Goal: Find contact information: Find contact information

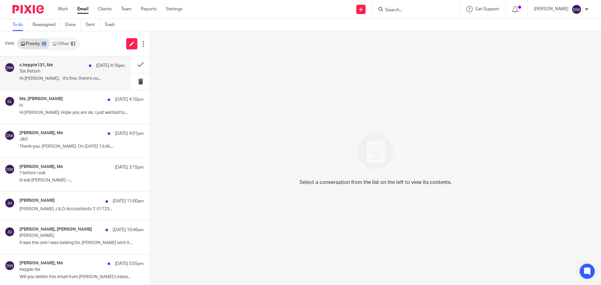
click at [67, 75] on div "c.hepple131, Me 19 Sep 4:16pm Tax Return Hi Dominic, It's fine, there's no..." at bounding box center [72, 73] width 106 height 21
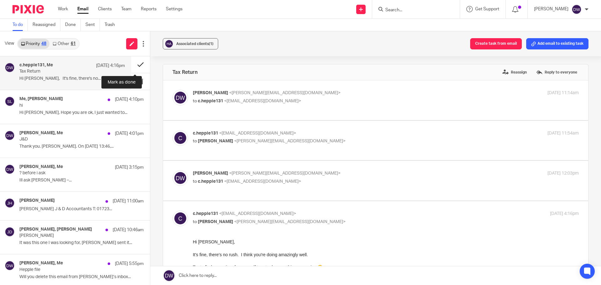
click at [137, 63] on button at bounding box center [140, 64] width 19 height 17
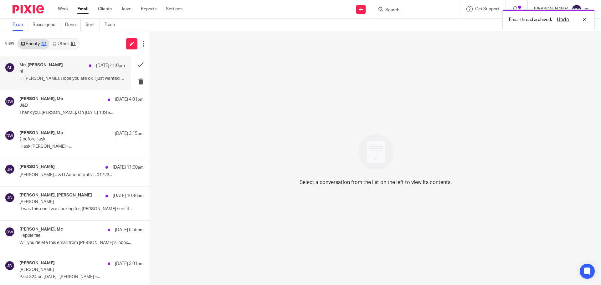
click at [66, 72] on p "hi" at bounding box center [61, 71] width 85 height 5
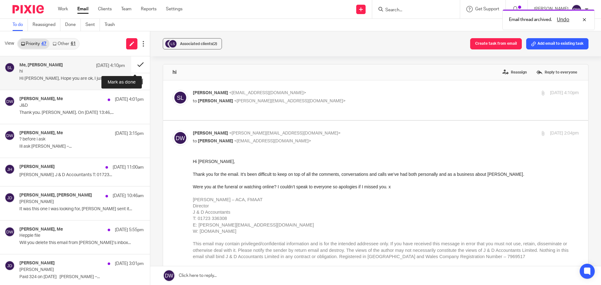
click at [136, 64] on button at bounding box center [140, 64] width 19 height 17
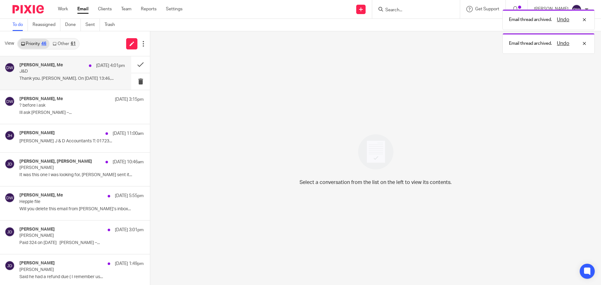
click at [51, 80] on p "Thank you. Caroline. On 19 Sept 2025 13:46,..." at bounding box center [72, 78] width 106 height 5
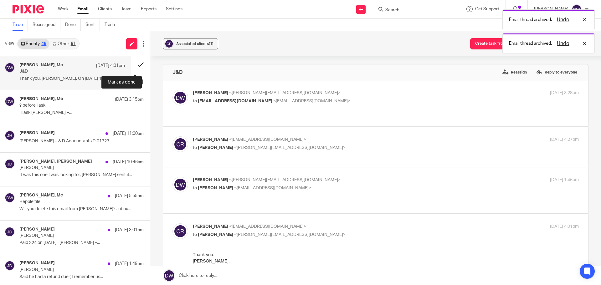
click at [139, 63] on button at bounding box center [140, 64] width 19 height 17
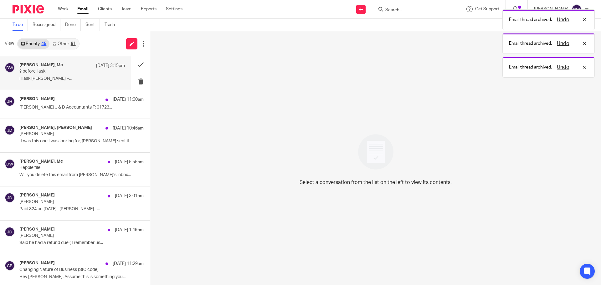
click at [60, 83] on div "Jack Drydale, Me 19 Sep 3:15pm ? before i ask Ill ask jithin Jack Drydale –..." at bounding box center [72, 73] width 106 height 21
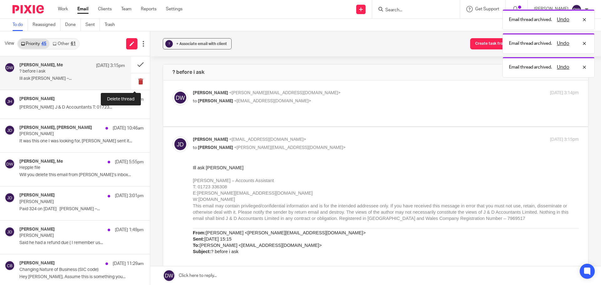
click at [131, 83] on button at bounding box center [140, 81] width 19 height 17
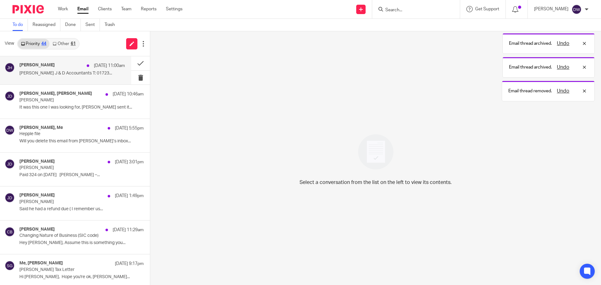
click at [48, 77] on div "Julie Hall 19 Sep 11:00am Julie Hall J & D Accountants T: 01723..." at bounding box center [72, 71] width 106 height 16
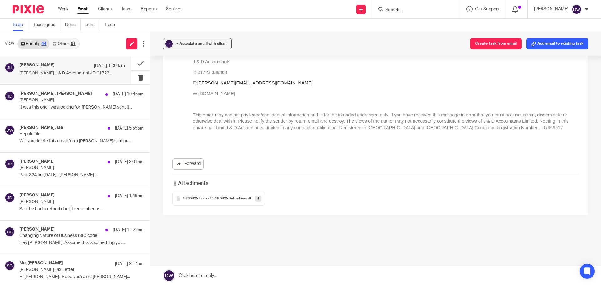
scroll to position [104, 0]
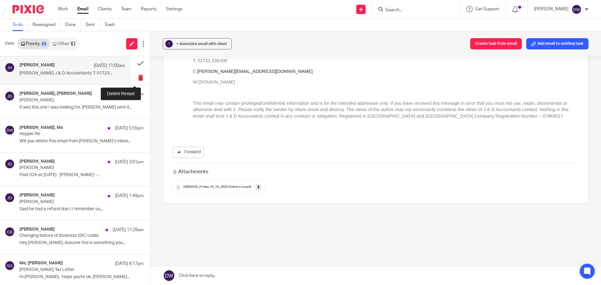
click at [131, 75] on button at bounding box center [140, 78] width 19 height 14
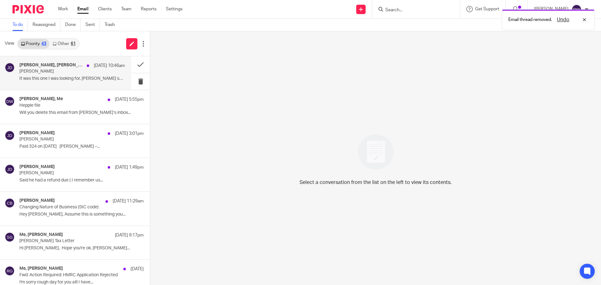
click at [58, 66] on h4 "Philip Green, Jack Drydale" at bounding box center [51, 65] width 64 height 5
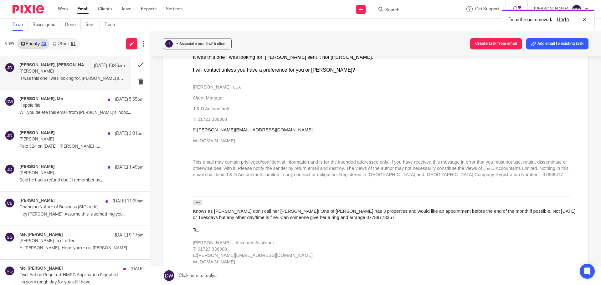
scroll to position [0, 0]
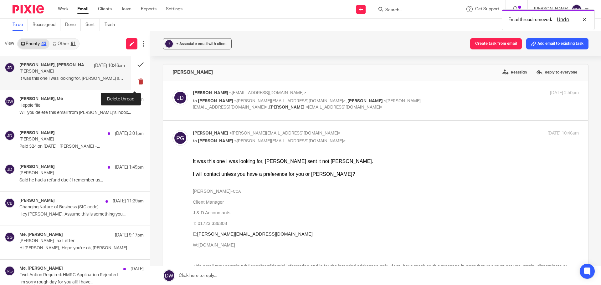
click at [131, 82] on button at bounding box center [140, 81] width 19 height 17
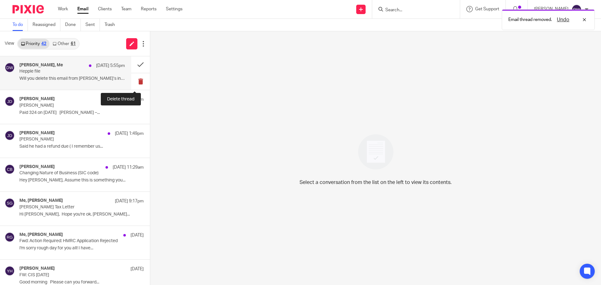
click at [131, 81] on button at bounding box center [140, 81] width 19 height 17
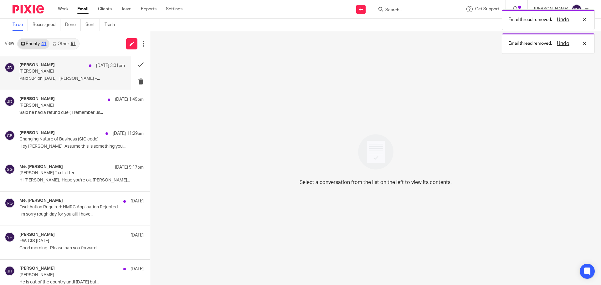
click at [87, 81] on p "Paid 324 on 18/09/2025 Jack Drydale –..." at bounding box center [72, 78] width 106 height 5
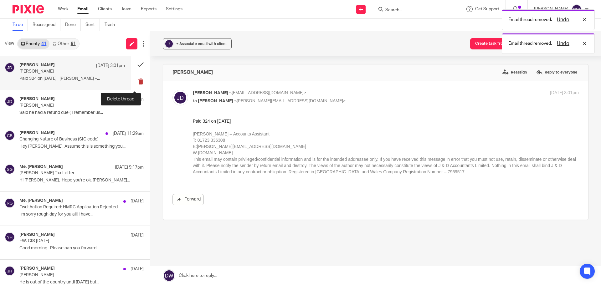
click at [134, 81] on button at bounding box center [140, 81] width 19 height 17
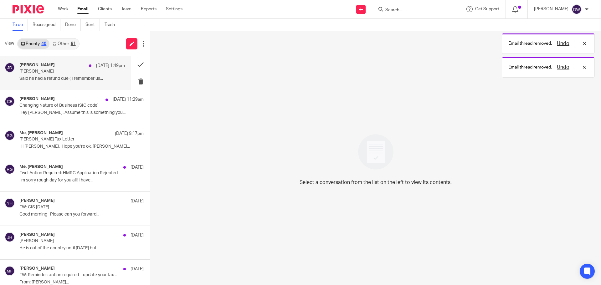
click at [78, 78] on p "Said he had a refund due ( I remember us..." at bounding box center [72, 78] width 106 height 5
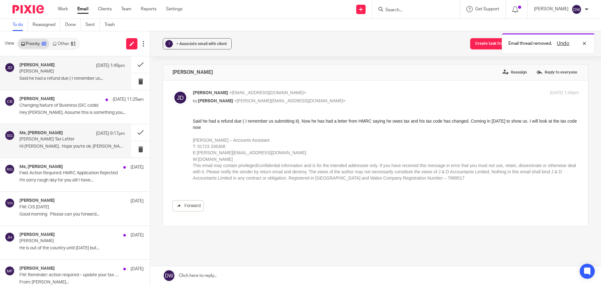
click at [69, 146] on p "Hi Dom, Hope you're ok, Kirsty..." at bounding box center [72, 146] width 106 height 5
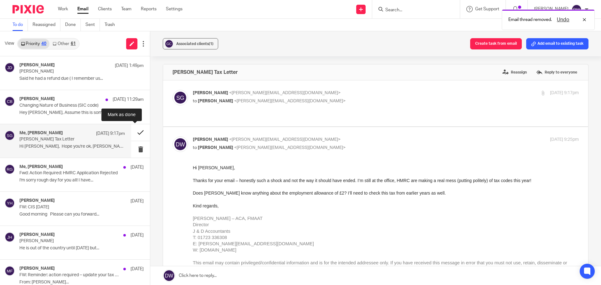
click at [135, 133] on button at bounding box center [140, 132] width 19 height 17
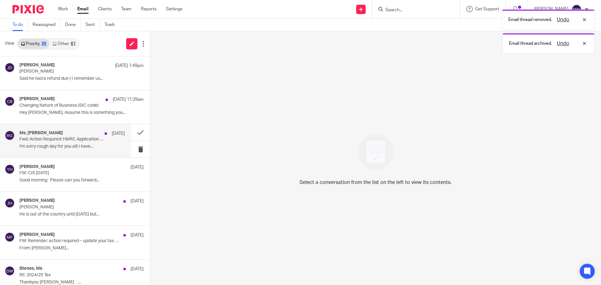
click at [84, 147] on p "I'm sorry rough day for you all! I have..." at bounding box center [72, 146] width 106 height 5
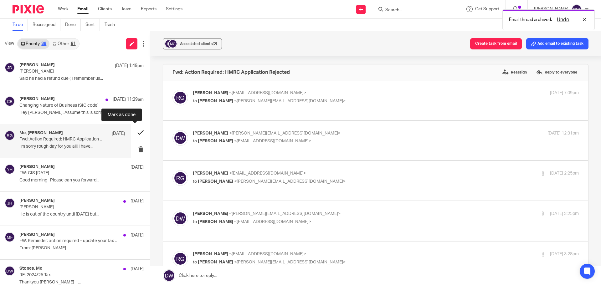
click at [137, 130] on button at bounding box center [140, 132] width 19 height 17
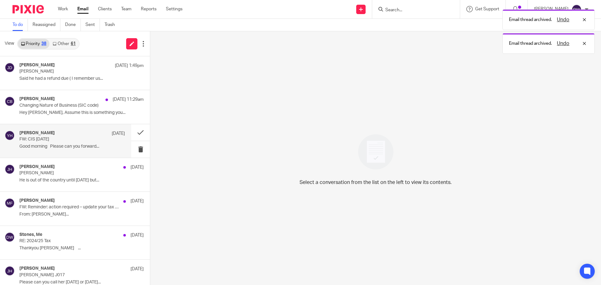
click at [78, 148] on p "Good morning Please can you forward..." at bounding box center [72, 146] width 106 height 5
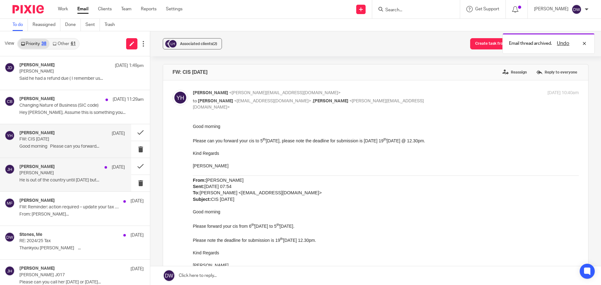
click at [66, 170] on div "Julie Hall 17 Sep" at bounding box center [72, 167] width 106 height 6
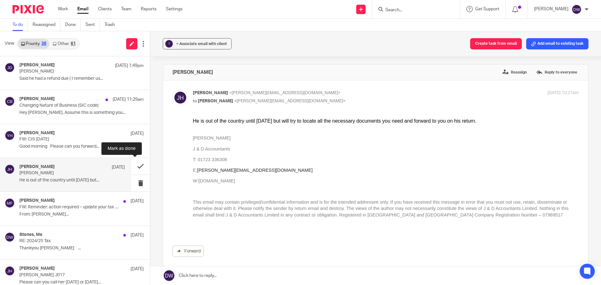
click at [132, 162] on button at bounding box center [140, 166] width 19 height 17
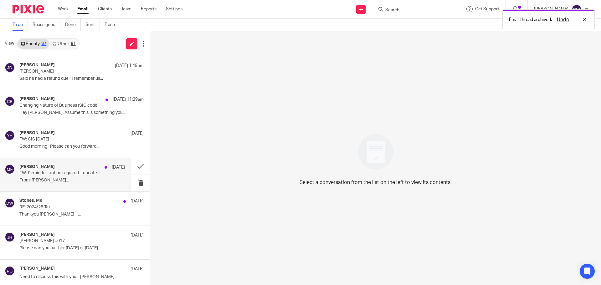
click at [70, 180] on p "From: Hayley Ward..." at bounding box center [72, 180] width 106 height 5
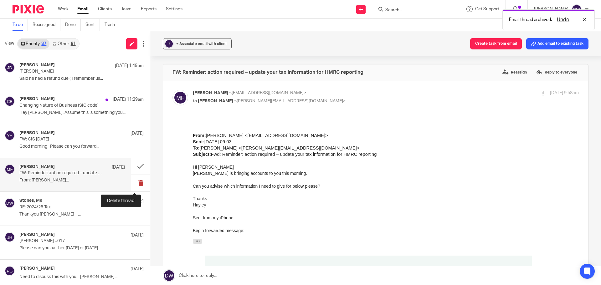
click at [138, 184] on button at bounding box center [140, 183] width 19 height 17
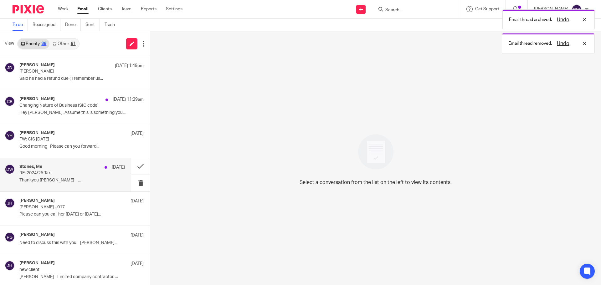
click at [71, 177] on div "Stones, Me 17 Sep RE: 2024/25 Tax Thankyou Dominic ..." at bounding box center [72, 174] width 106 height 21
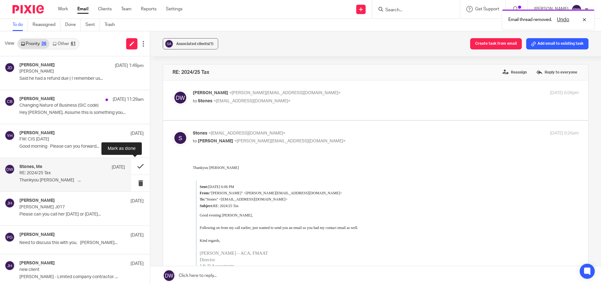
click at [135, 164] on button at bounding box center [140, 166] width 19 height 17
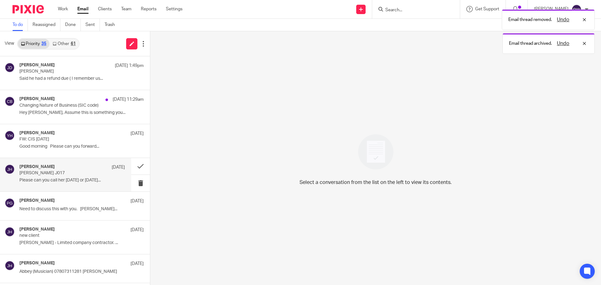
click at [73, 175] on p "Margaret Johnston J017" at bounding box center [61, 173] width 85 height 5
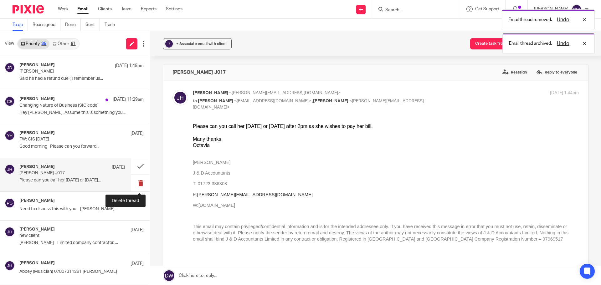
click at [136, 181] on button at bounding box center [140, 183] width 19 height 17
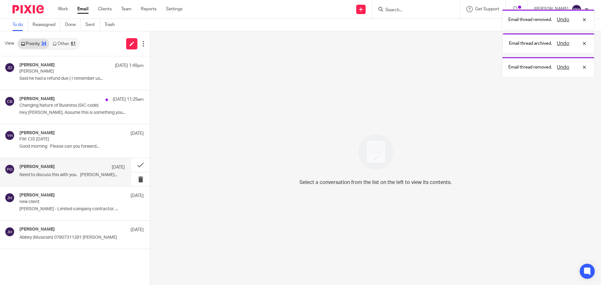
click at [72, 175] on p "Need to discuss this with you. Philip..." at bounding box center [72, 175] width 106 height 5
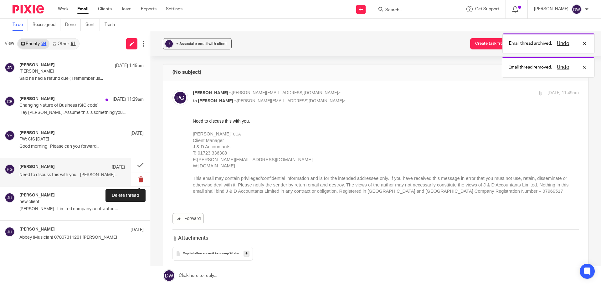
click at [142, 175] on button at bounding box center [140, 180] width 19 height 14
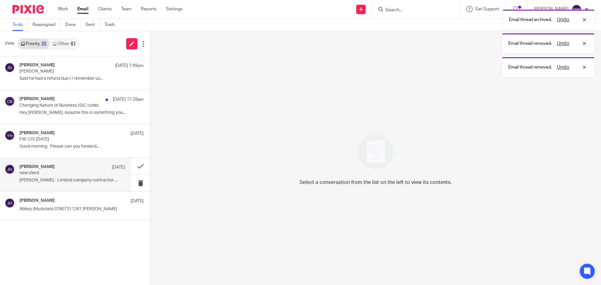
click at [95, 172] on p "new client" at bounding box center [61, 173] width 85 height 5
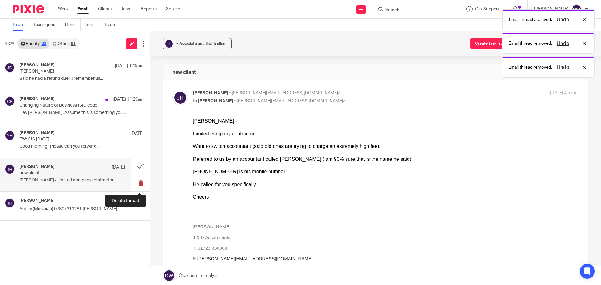
click at [138, 180] on button at bounding box center [140, 183] width 19 height 17
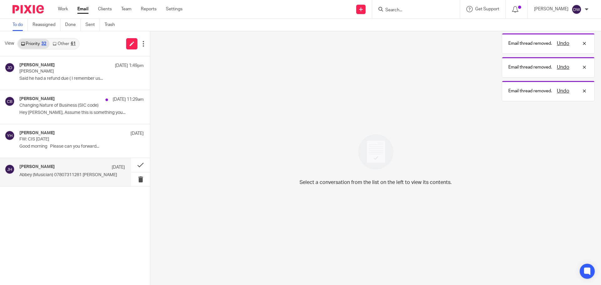
click at [75, 176] on p "Abbey (Musician) 07807311281 Julie Hall J..." at bounding box center [72, 175] width 106 height 5
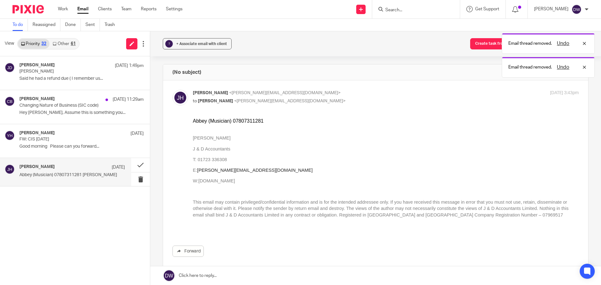
click at [72, 42] on div "61" at bounding box center [73, 44] width 5 height 4
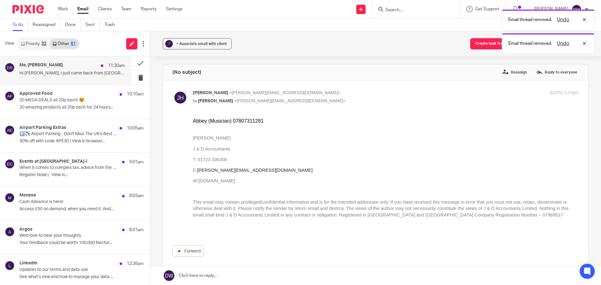
click at [98, 64] on div "11:30am" at bounding box center [111, 66] width 27 height 6
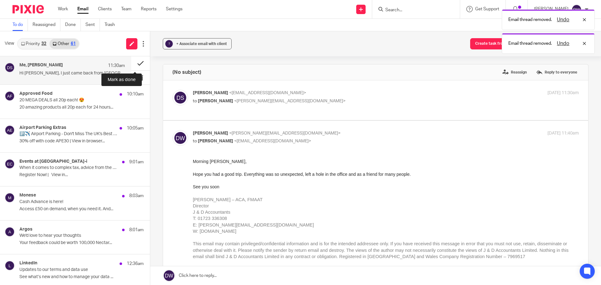
click at [136, 62] on button at bounding box center [140, 63] width 19 height 14
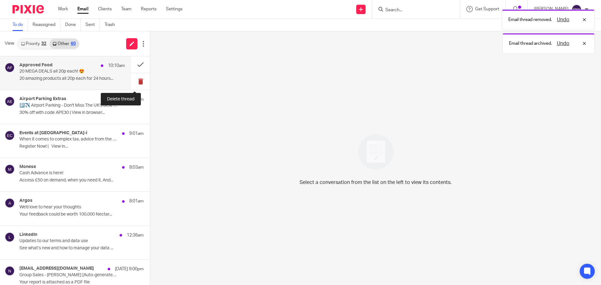
click at [138, 78] on button at bounding box center [140, 81] width 19 height 17
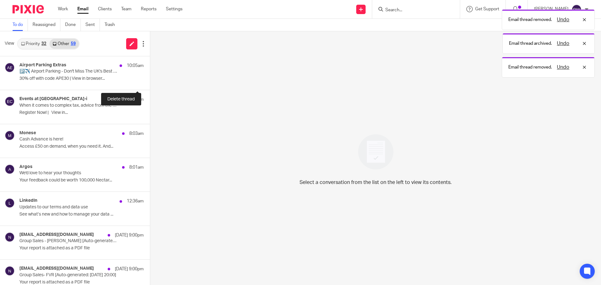
click at [150, 78] on button at bounding box center [152, 81] width 5 height 17
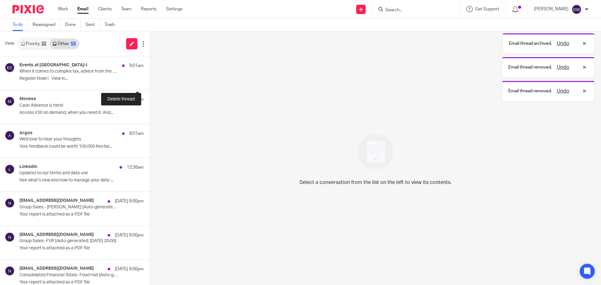
click at [150, 78] on button at bounding box center [152, 81] width 5 height 17
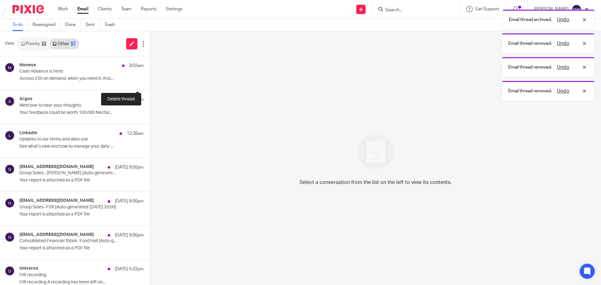
click at [150, 78] on button at bounding box center [152, 81] width 5 height 17
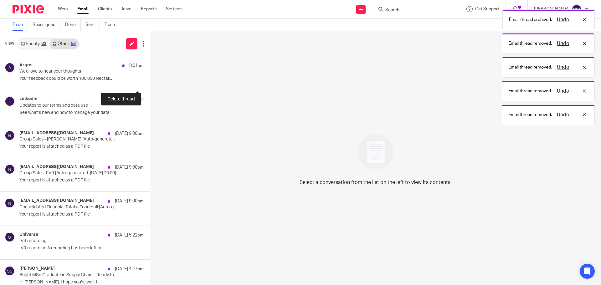
click at [150, 78] on button at bounding box center [152, 81] width 5 height 17
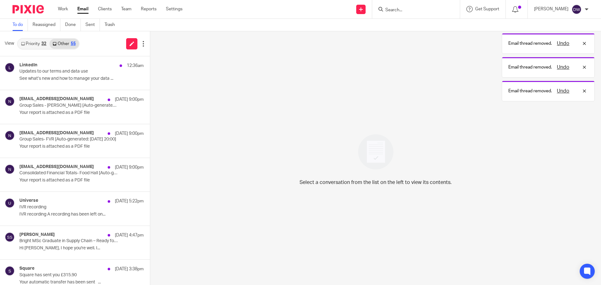
click at [562, 111] on body "Work Email Clients Team Reports Settings Work Email Clients Team Reports Settin…" at bounding box center [300, 142] width 601 height 285
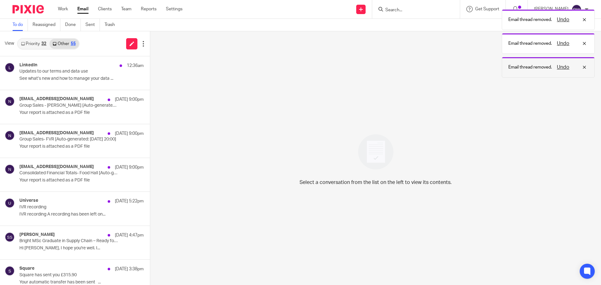
click at [563, 90] on div "Select a conversation from the list on the left to view its contents." at bounding box center [375, 158] width 451 height 254
click at [567, 71] on div "Email thread removed. Undo" at bounding box center [548, 67] width 93 height 21
click at [564, 43] on button "Undo" at bounding box center [563, 44] width 16 height 8
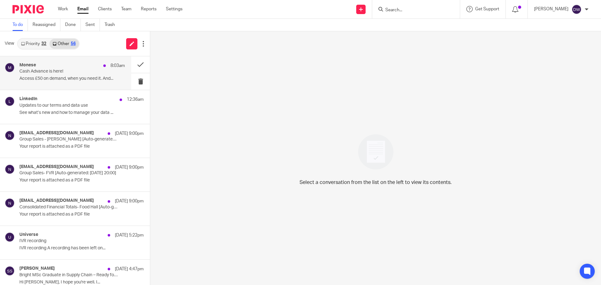
click at [75, 78] on p "Access £50 on demand, when you need it. And..." at bounding box center [72, 78] width 106 height 5
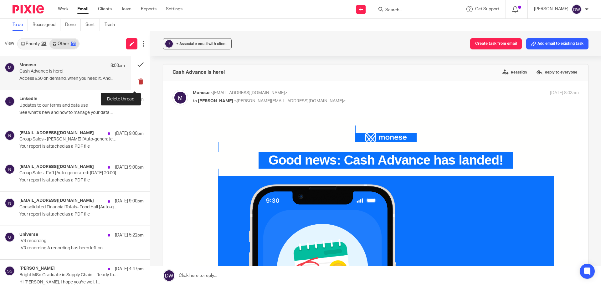
click at [131, 79] on button at bounding box center [140, 81] width 19 height 17
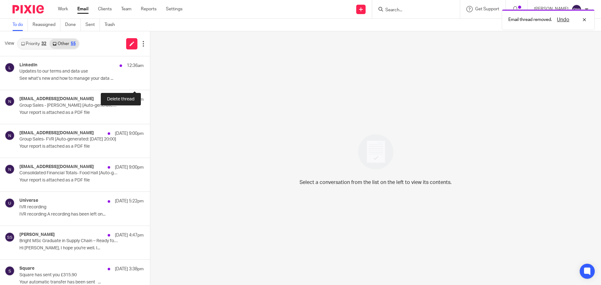
click at [150, 79] on button at bounding box center [152, 81] width 5 height 17
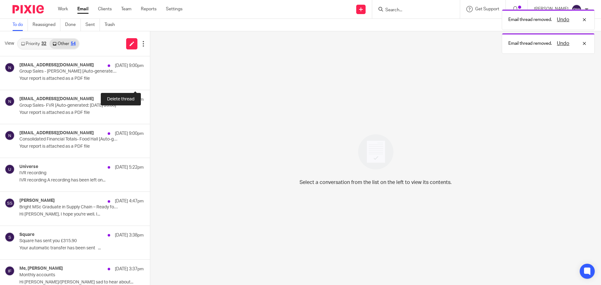
click at [150, 79] on button at bounding box center [152, 81] width 5 height 17
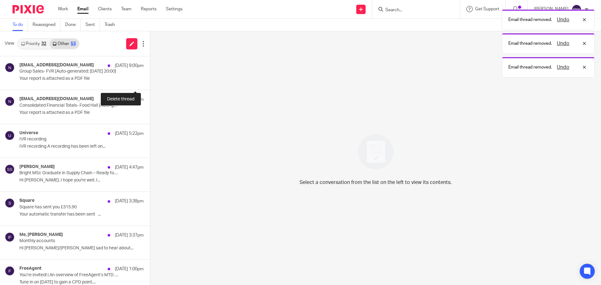
click at [150, 79] on button at bounding box center [152, 81] width 5 height 17
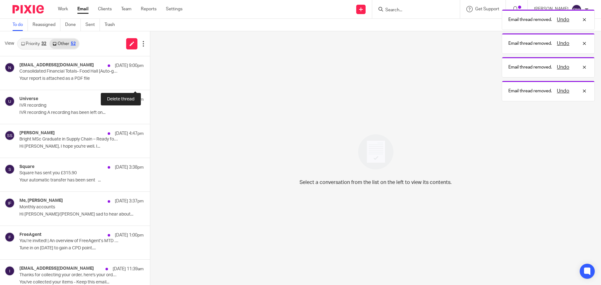
click at [150, 79] on button at bounding box center [152, 81] width 5 height 17
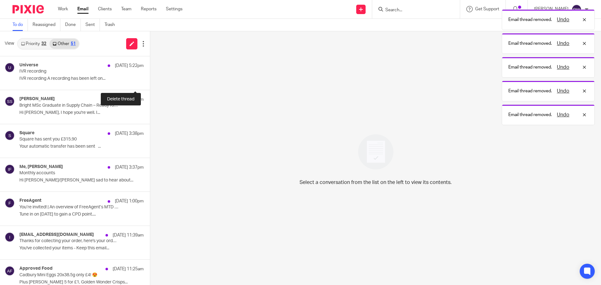
click at [150, 79] on button at bounding box center [152, 81] width 5 height 17
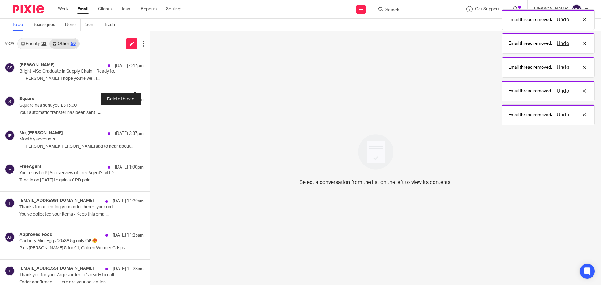
click at [150, 79] on button at bounding box center [152, 81] width 5 height 17
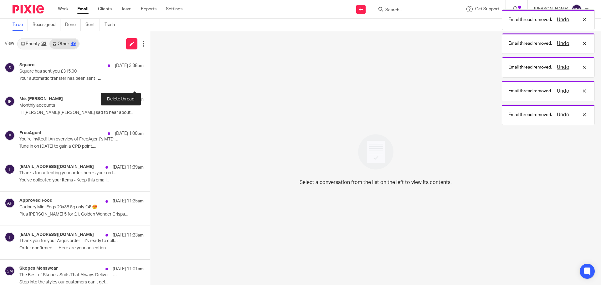
click at [150, 79] on button at bounding box center [152, 81] width 5 height 17
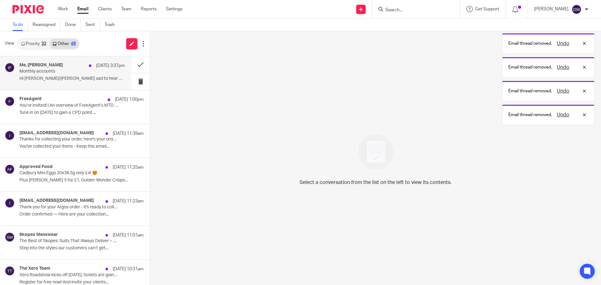
click at [75, 80] on p "Hi Yvonne/Dominic So sad to hear about..." at bounding box center [72, 78] width 106 height 5
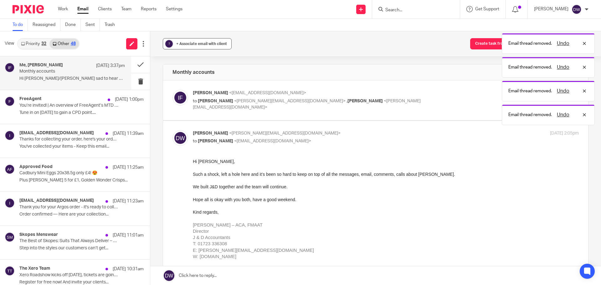
click at [204, 45] on span "+ Associate email with client" at bounding box center [201, 44] width 51 height 4
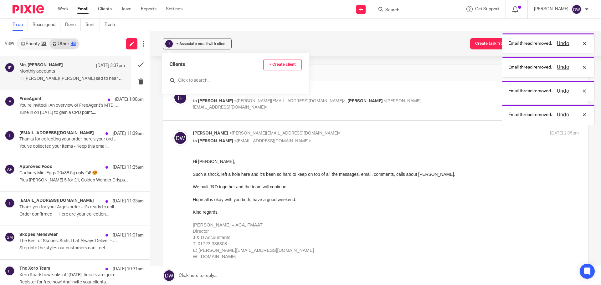
click at [211, 80] on input "text" at bounding box center [235, 80] width 132 height 6
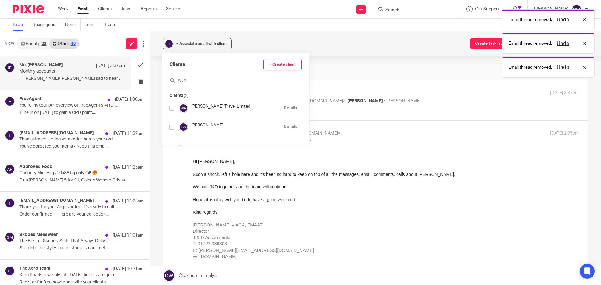
type input "wen"
click at [219, 106] on h4 "Wendy Farrar Travel Limited" at bounding box center [235, 107] width 89 height 6
click at [173, 107] on input "checkbox" at bounding box center [171, 108] width 5 height 5
checkbox input "true"
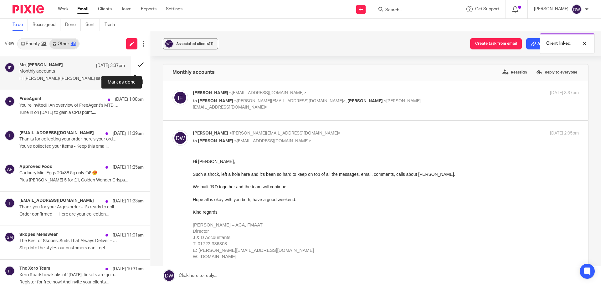
click at [136, 64] on button at bounding box center [140, 64] width 19 height 17
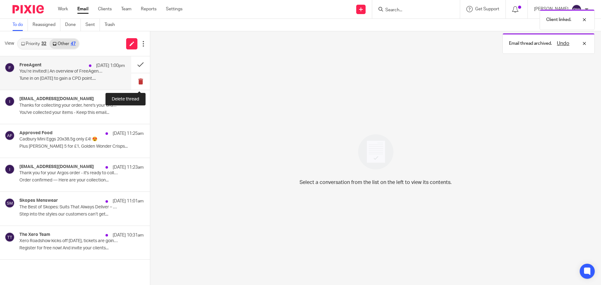
click at [141, 82] on button at bounding box center [140, 81] width 19 height 17
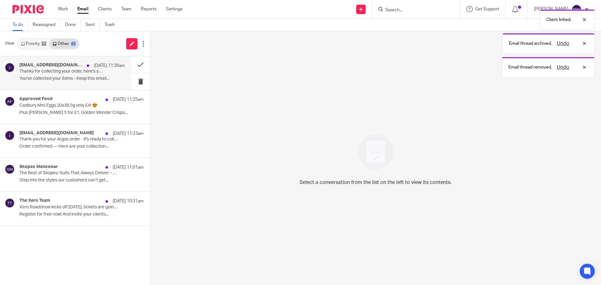
click at [95, 88] on div "info@argos.co.uk 18 Sep 11:39am Thanks for collecting your order, here's your o…" at bounding box center [65, 73] width 131 height 34
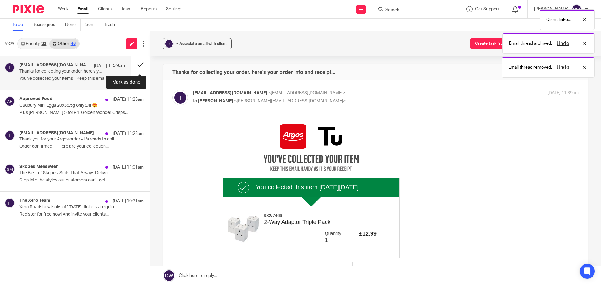
click at [140, 64] on button at bounding box center [140, 64] width 19 height 17
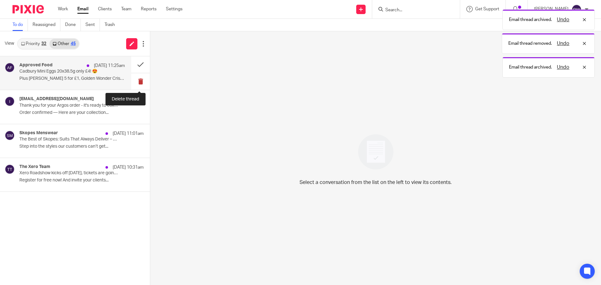
click at [144, 80] on button at bounding box center [140, 81] width 19 height 17
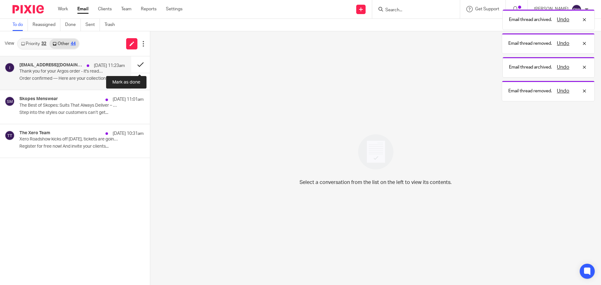
click at [140, 64] on button at bounding box center [140, 64] width 19 height 17
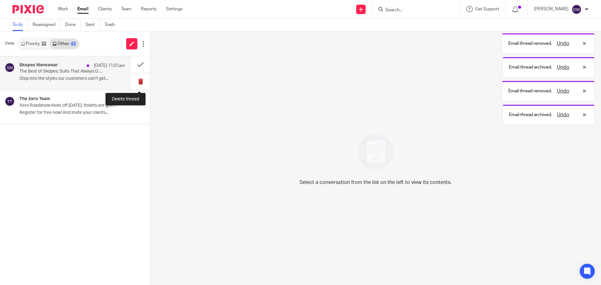
click at [144, 80] on button at bounding box center [140, 81] width 19 height 17
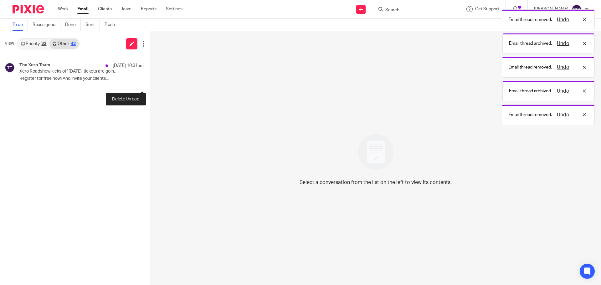
click at [150, 80] on button at bounding box center [152, 81] width 5 height 17
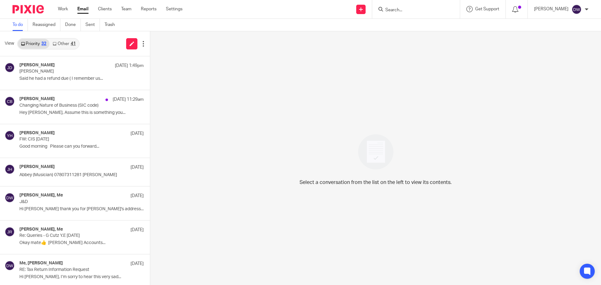
click at [62, 42] on link "Other 41" at bounding box center [63, 44] width 29 height 10
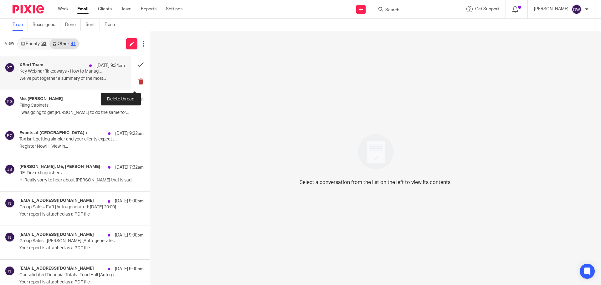
click at [132, 78] on button at bounding box center [140, 81] width 19 height 17
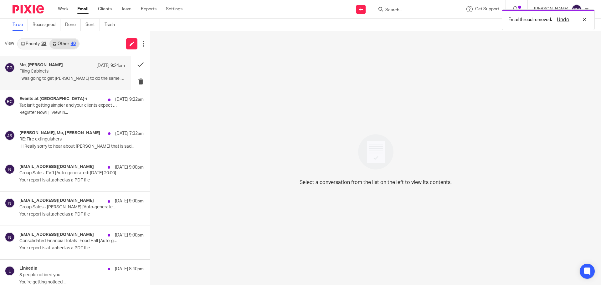
click at [73, 80] on p "I was going to get Julie to do the same for..." at bounding box center [72, 78] width 106 height 5
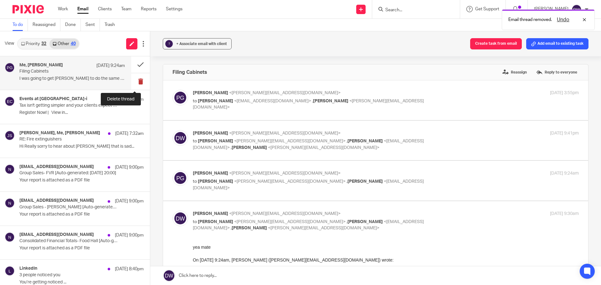
click at [137, 81] on button at bounding box center [140, 81] width 19 height 17
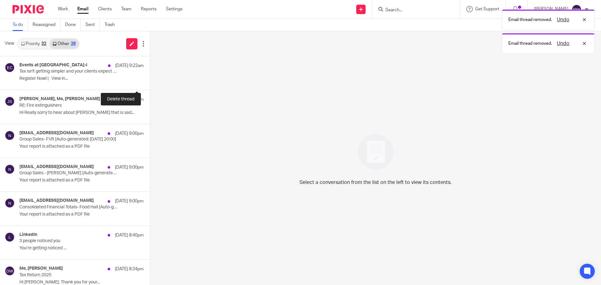
click at [150, 81] on button at bounding box center [152, 81] width 5 height 17
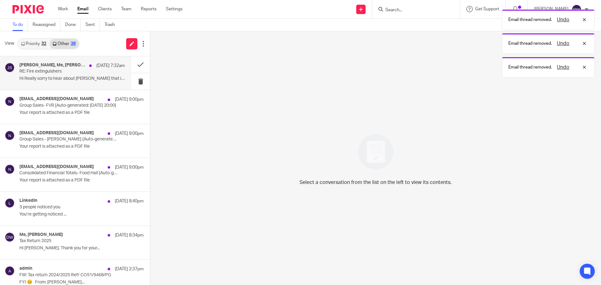
click at [76, 81] on p "Hi Really sorry to hear about John that is sad..." at bounding box center [72, 78] width 106 height 5
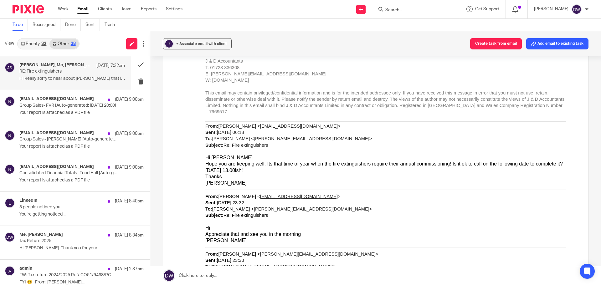
scroll to position [313, 0]
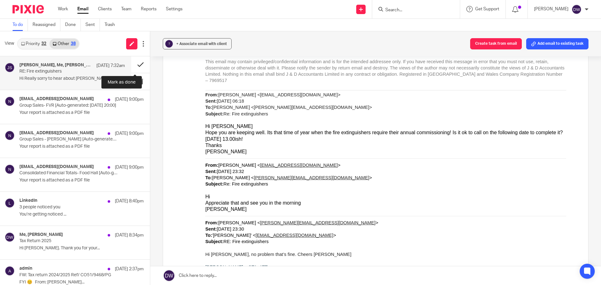
click at [139, 61] on button at bounding box center [140, 64] width 19 height 17
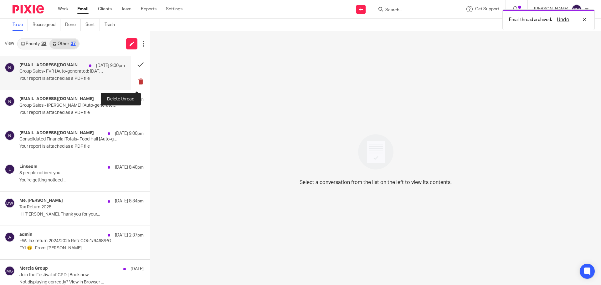
click at [134, 83] on button at bounding box center [140, 81] width 19 height 17
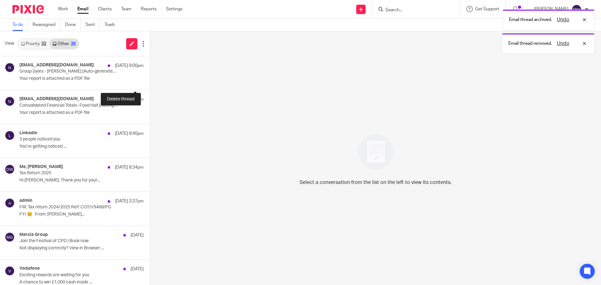
click at [150, 83] on button at bounding box center [152, 81] width 5 height 17
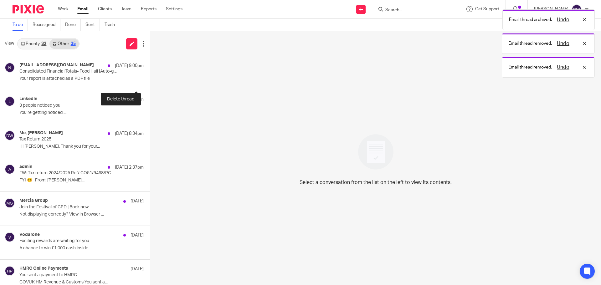
click at [150, 83] on button at bounding box center [152, 81] width 5 height 17
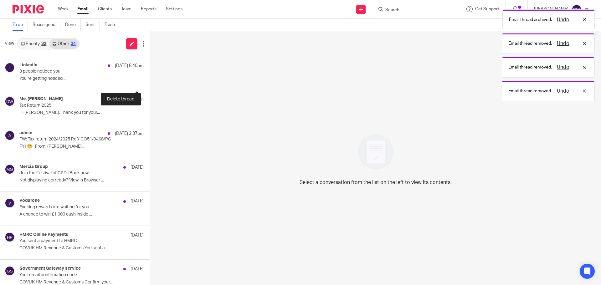
click at [150, 83] on button at bounding box center [152, 81] width 5 height 17
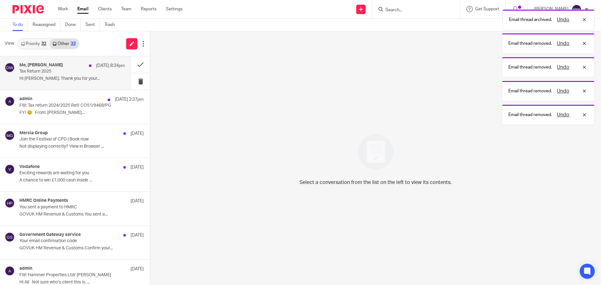
click at [82, 77] on p "Hi Dominic. Thank you for your..." at bounding box center [72, 78] width 106 height 5
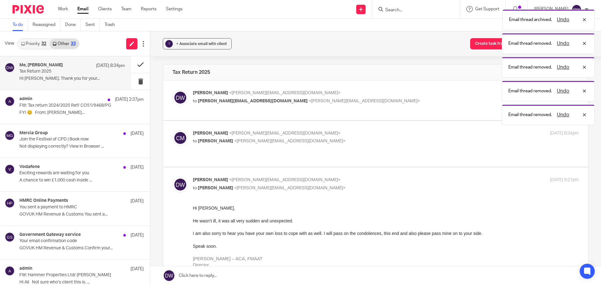
scroll to position [0, 0]
click at [187, 45] on span "+ Associate email with client" at bounding box center [201, 44] width 51 height 4
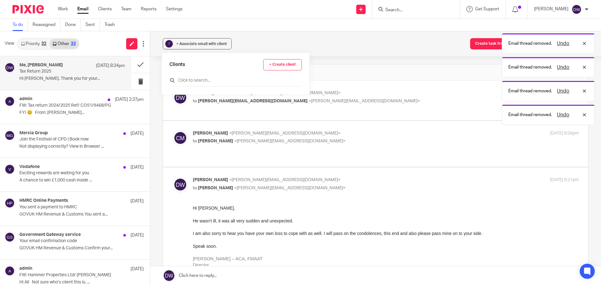
click at [189, 80] on input "text" at bounding box center [235, 80] width 132 height 6
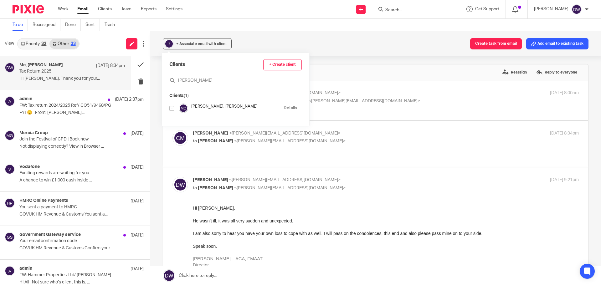
type input "carl mor"
click at [170, 109] on input "checkbox" at bounding box center [171, 108] width 5 height 5
checkbox input "true"
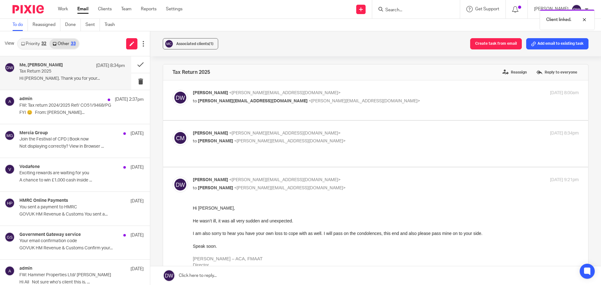
drag, startPoint x: 327, startPoint y: 173, endPoint x: 275, endPoint y: 157, distance: 54.1
click at [327, 177] on p "Dominic Watkins <dominic@janddaccountants.co.uk>" at bounding box center [321, 180] width 257 height 7
checkbox input "false"
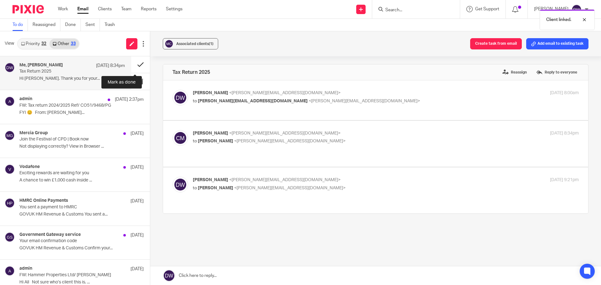
click at [138, 63] on button at bounding box center [140, 64] width 19 height 17
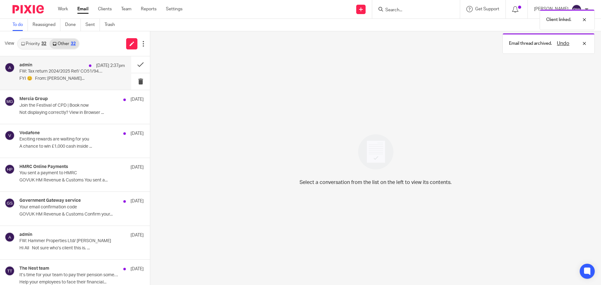
click at [71, 80] on p "FYI 😊 From: chris clarkson..." at bounding box center [72, 78] width 106 height 5
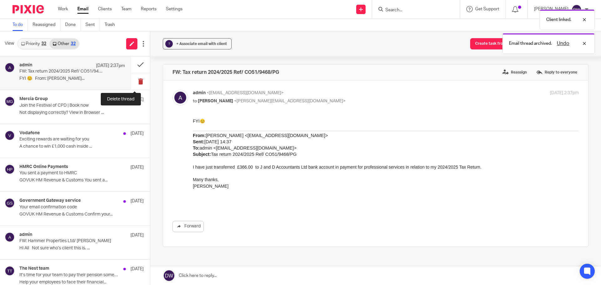
click at [135, 82] on button at bounding box center [140, 81] width 19 height 17
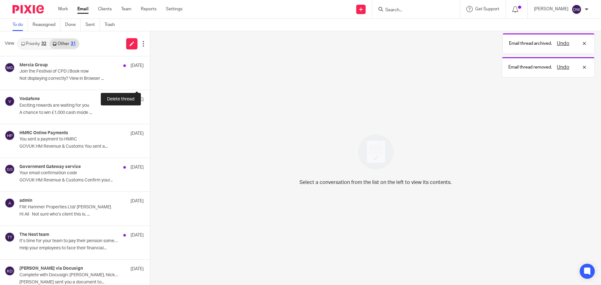
click at [150, 82] on button at bounding box center [152, 81] width 5 height 17
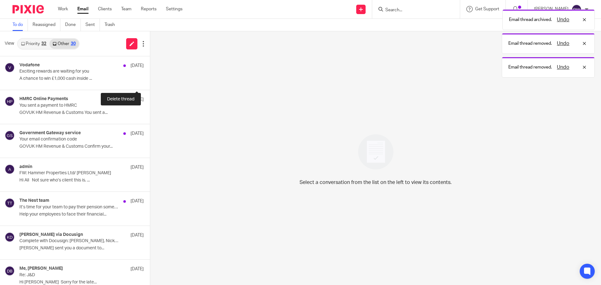
click at [150, 82] on button at bounding box center [152, 81] width 5 height 17
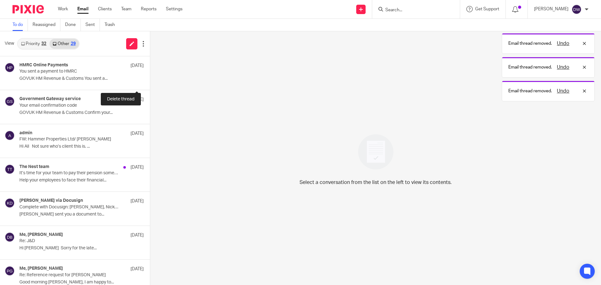
click at [150, 82] on button at bounding box center [152, 81] width 5 height 17
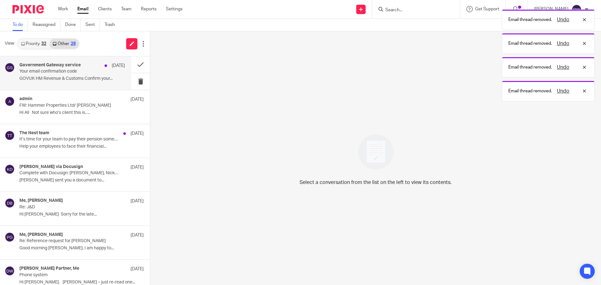
click at [57, 72] on p "Your email confirmation code" at bounding box center [61, 71] width 85 height 5
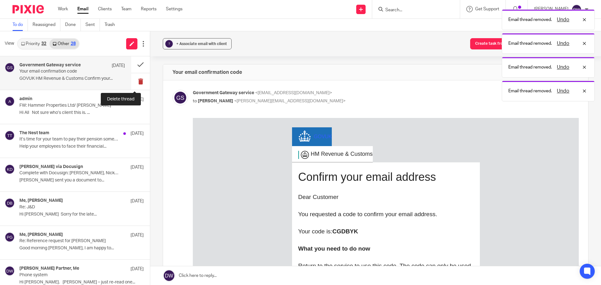
click at [134, 77] on button at bounding box center [140, 81] width 19 height 17
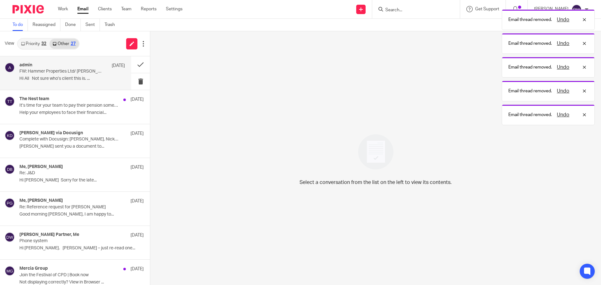
click at [63, 74] on p "FW: Hammer Properties Ltd/ Graham Banks" at bounding box center [61, 71] width 85 height 5
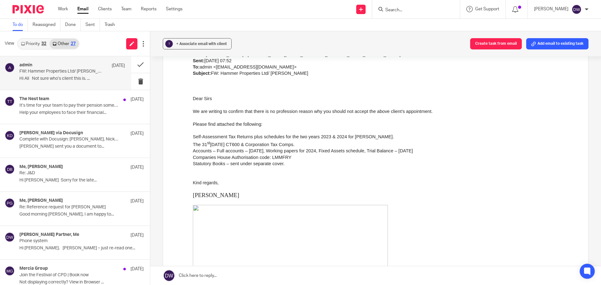
scroll to position [125, 0]
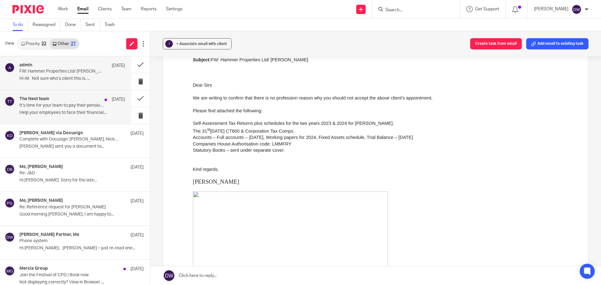
click at [62, 106] on p "It’s time for your team to pay their pension some attention" at bounding box center [61, 105] width 85 height 5
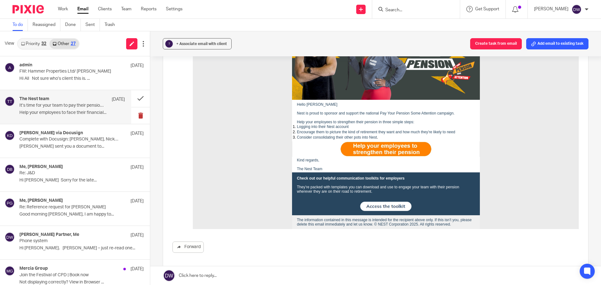
scroll to position [0, 0]
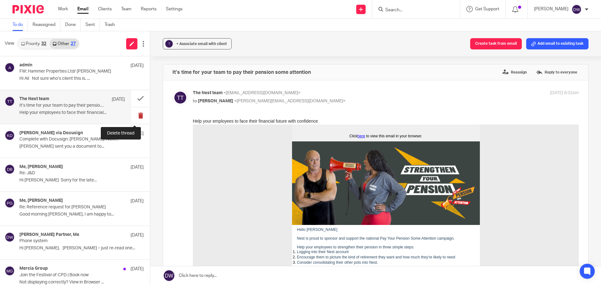
click at [135, 113] on button at bounding box center [140, 115] width 19 height 17
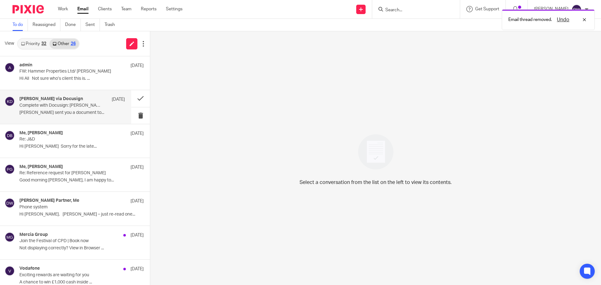
click at [84, 106] on p "Complete with Docusign: Speight, Nick_Employment Reference Request_15-09-2025.d…" at bounding box center [61, 105] width 85 height 5
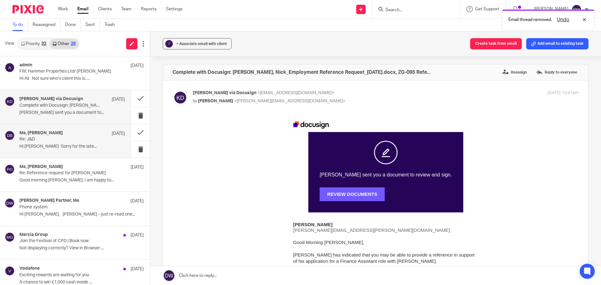
click at [76, 140] on p "Re: J&D" at bounding box center [61, 139] width 85 height 5
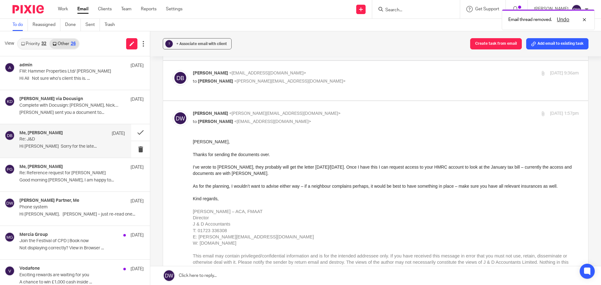
scroll to position [125, 0]
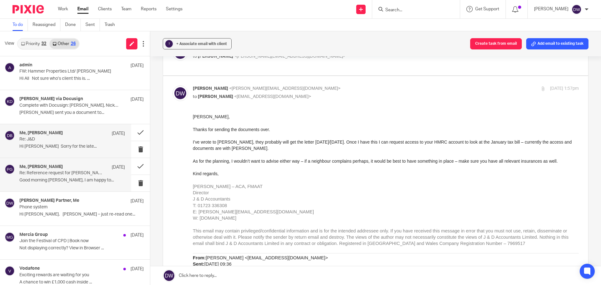
click at [97, 183] on p "Good morning Charlotte, I am happy to..." at bounding box center [72, 180] width 106 height 5
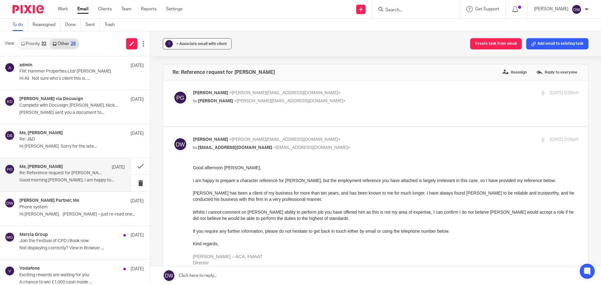
scroll to position [0, 0]
click at [131, 184] on button at bounding box center [140, 183] width 19 height 17
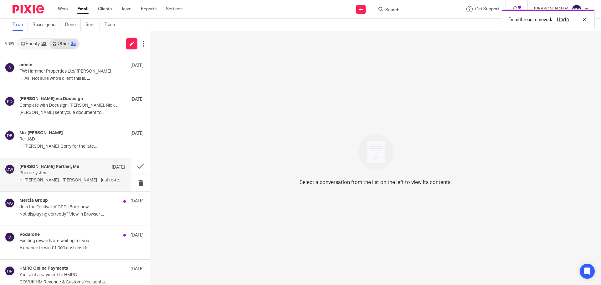
click at [80, 175] on p "Phone system" at bounding box center [61, 173] width 85 height 5
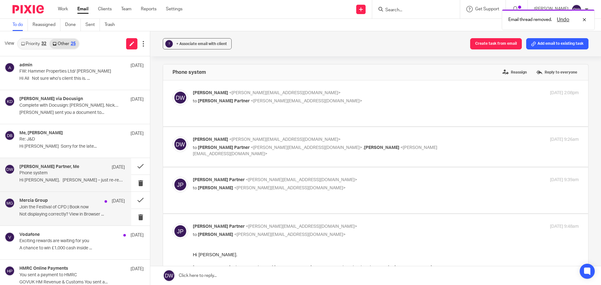
click at [70, 205] on p "Join the Festival of CPD | Book now" at bounding box center [61, 207] width 85 height 5
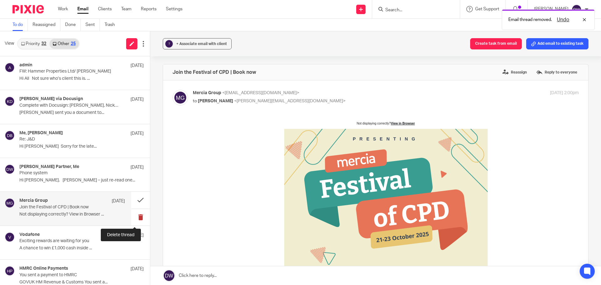
click at [136, 215] on button at bounding box center [140, 217] width 19 height 17
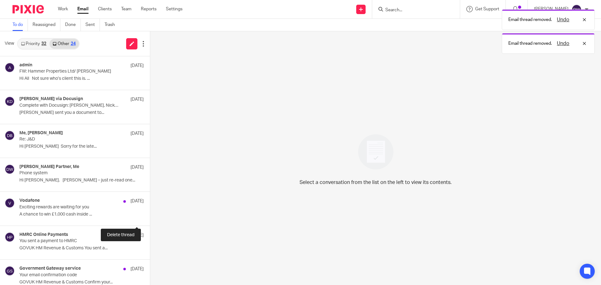
click at [150, 215] on button at bounding box center [152, 217] width 5 height 17
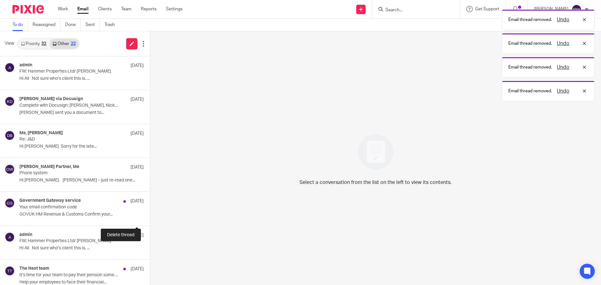
click at [150, 215] on button at bounding box center [152, 217] width 5 height 17
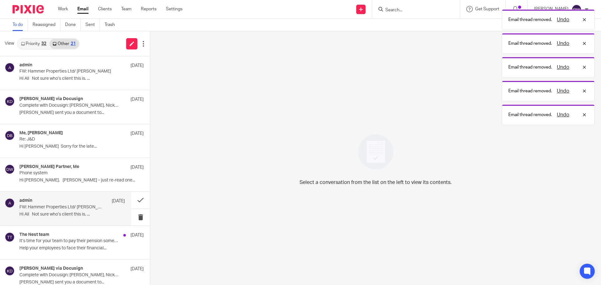
click at [82, 209] on p "FW: Hammer Properties Ltd/ Graham Banks" at bounding box center [61, 207] width 85 height 5
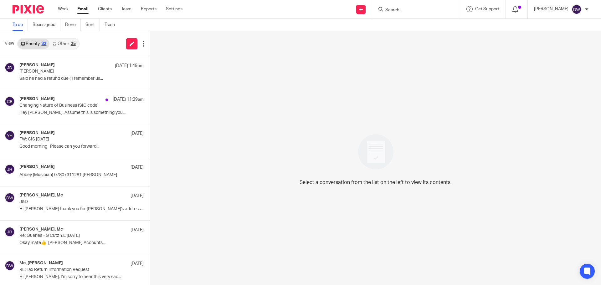
click at [58, 44] on link "Other 25" at bounding box center [63, 44] width 29 height 10
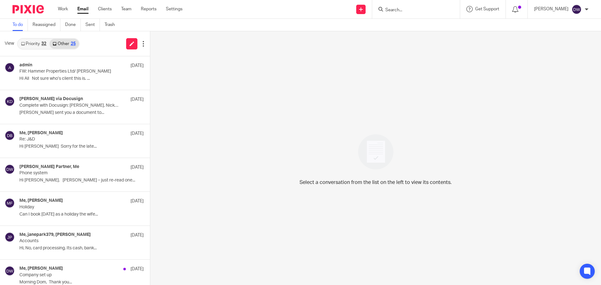
click at [32, 42] on link "Priority 32" at bounding box center [34, 44] width 32 height 10
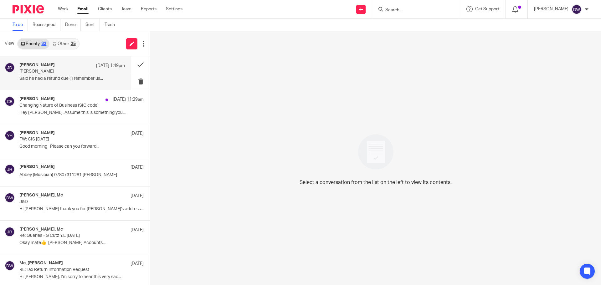
click at [46, 70] on p "Richard williams" at bounding box center [61, 71] width 85 height 5
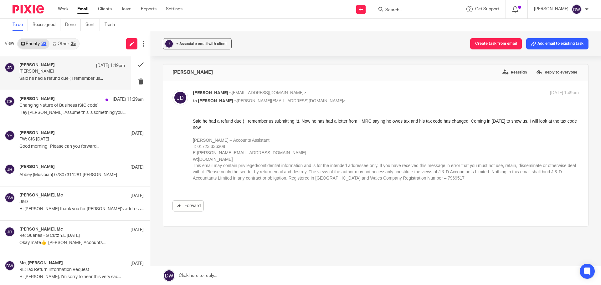
click at [407, 8] on input "Search" at bounding box center [413, 11] width 56 height 6
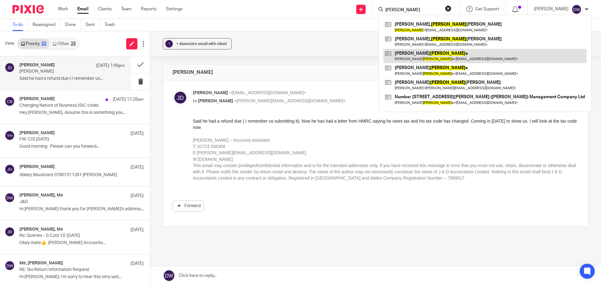
type input "[PERSON_NAME]"
click at [429, 54] on link at bounding box center [485, 56] width 203 height 14
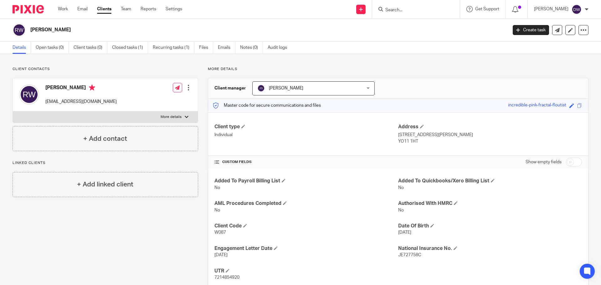
click at [62, 100] on p "[EMAIL_ADDRESS][DOMAIN_NAME]" at bounding box center [80, 102] width 71 height 6
copy div "[EMAIL_ADDRESS][DOMAIN_NAME]"
click at [83, 9] on link "Email" at bounding box center [82, 9] width 10 height 6
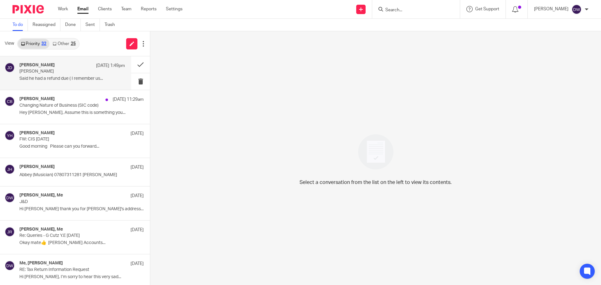
click at [50, 78] on p "Said he had a refund due ( I remember us..." at bounding box center [72, 78] width 106 height 5
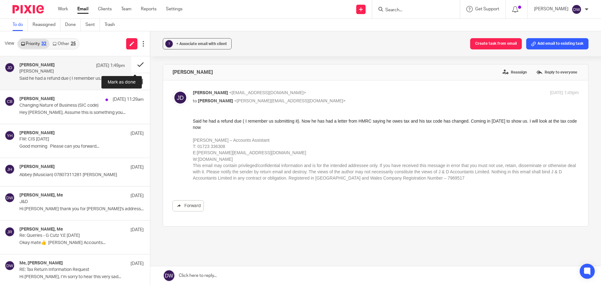
click at [140, 63] on button at bounding box center [140, 64] width 19 height 17
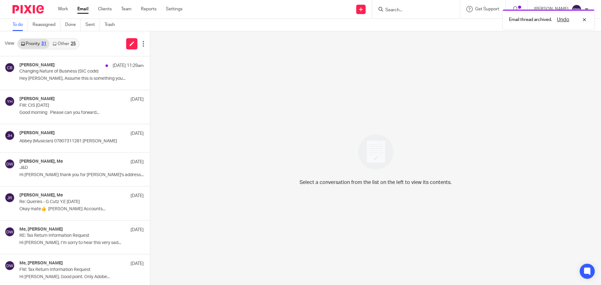
click at [410, 10] on div "Email thread archived. Undo" at bounding box center [448, 18] width 294 height 24
click at [410, 9] on div "Email thread archived. Undo" at bounding box center [448, 18] width 294 height 24
click at [584, 20] on div "Undo" at bounding box center [570, 20] width 36 height 8
click at [393, 10] on input "Search" at bounding box center [413, 11] width 56 height 6
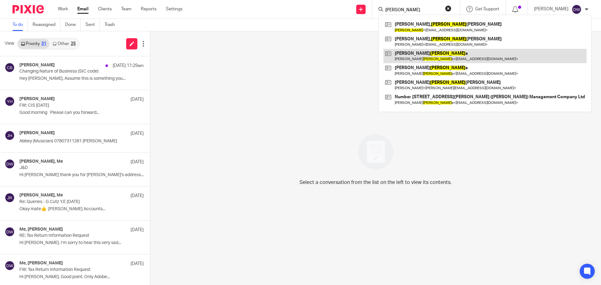
type input "william"
click at [437, 57] on link at bounding box center [485, 56] width 203 height 14
